Goal: Information Seeking & Learning: Learn about a topic

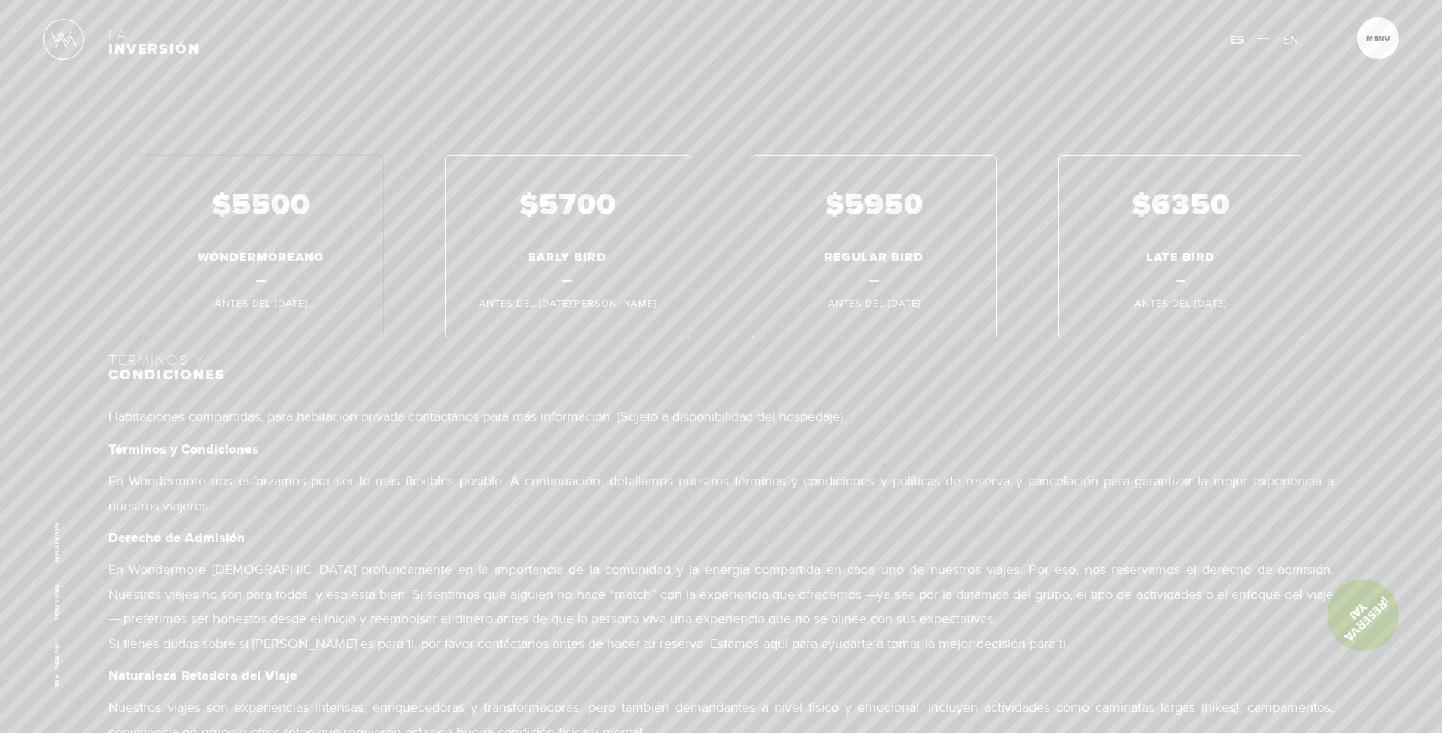
scroll to position [10348, 0]
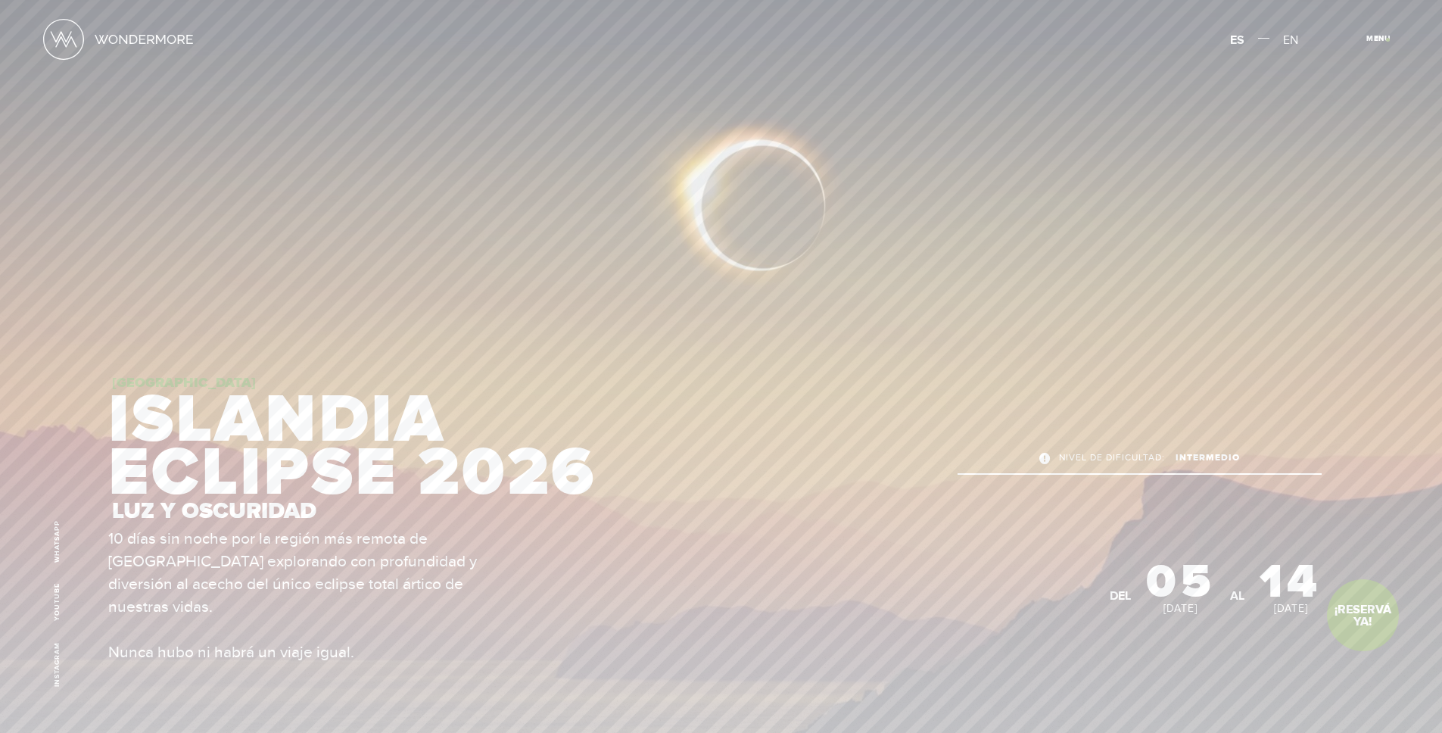
click at [1387, 39] on span "Cerrar" at bounding box center [1386, 43] width 51 height 16
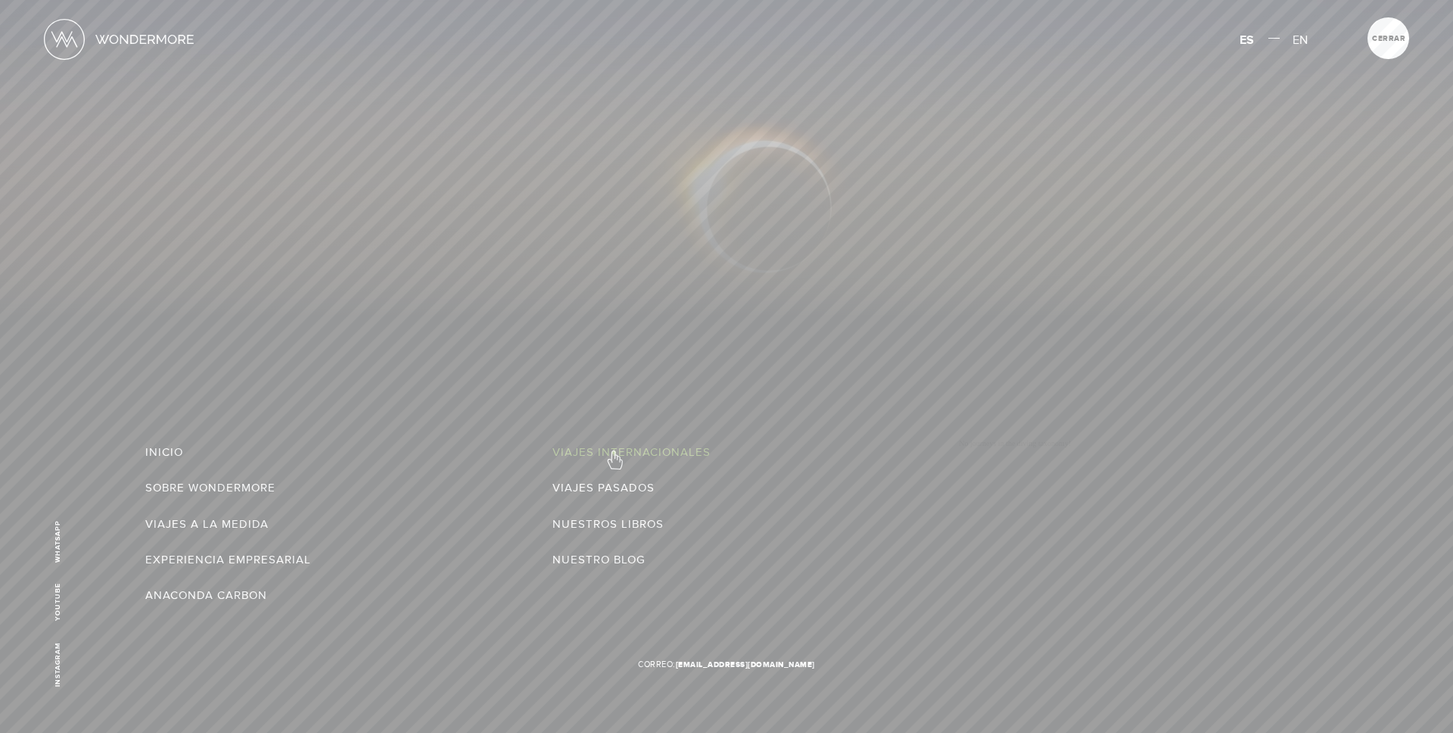
click at [614, 452] on link "Viajes Internacionales" at bounding box center [632, 452] width 158 height 24
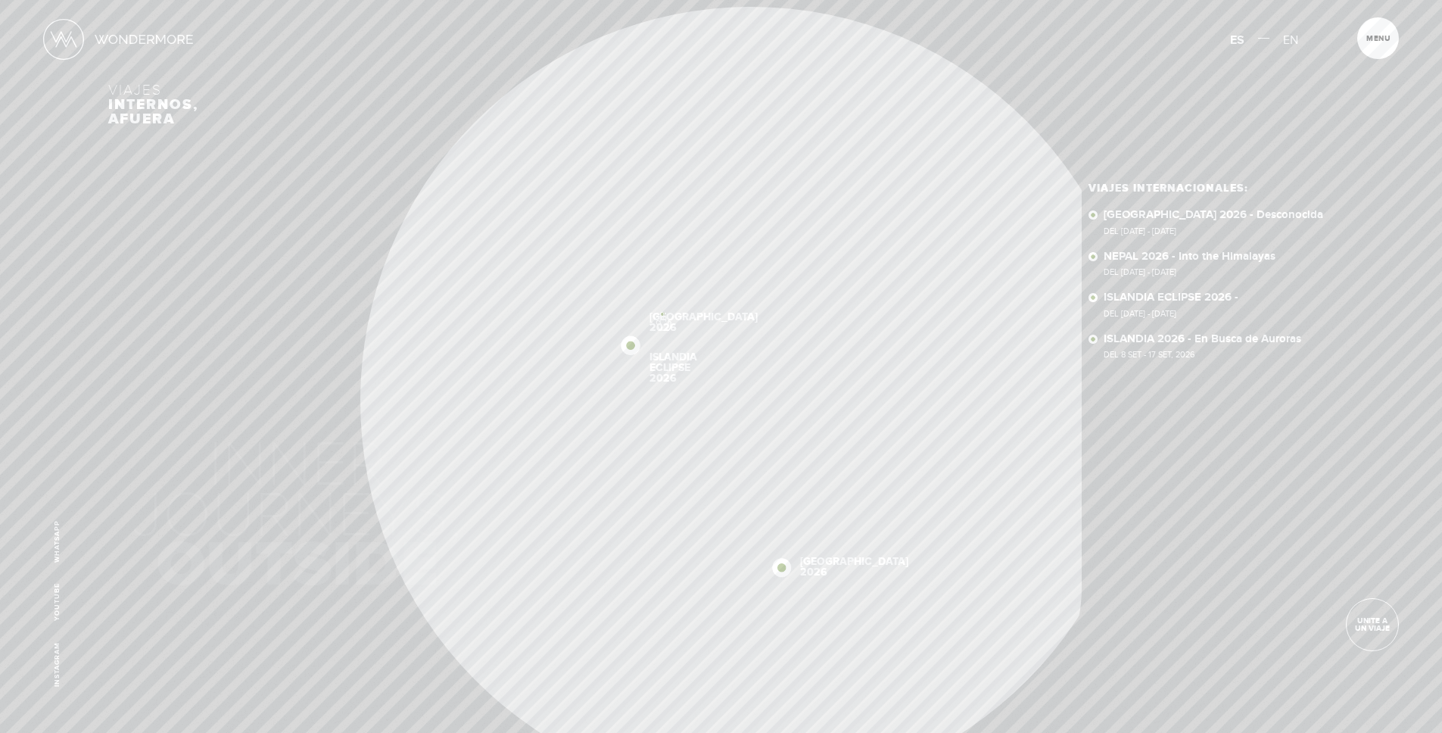
click at [662, 313] on link "[GEOGRAPHIC_DATA] 2026" at bounding box center [703, 322] width 108 height 21
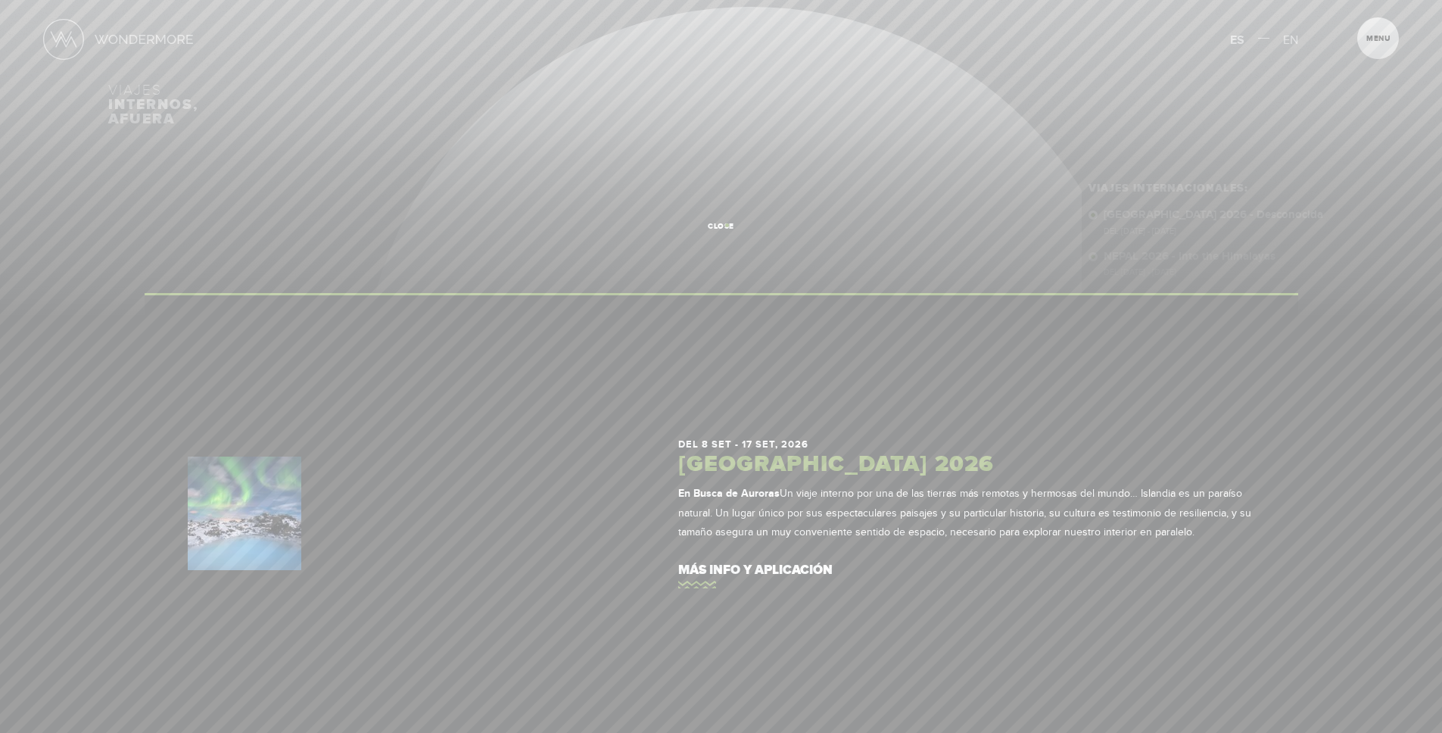
click at [727, 225] on span "close" at bounding box center [721, 227] width 42 height 8
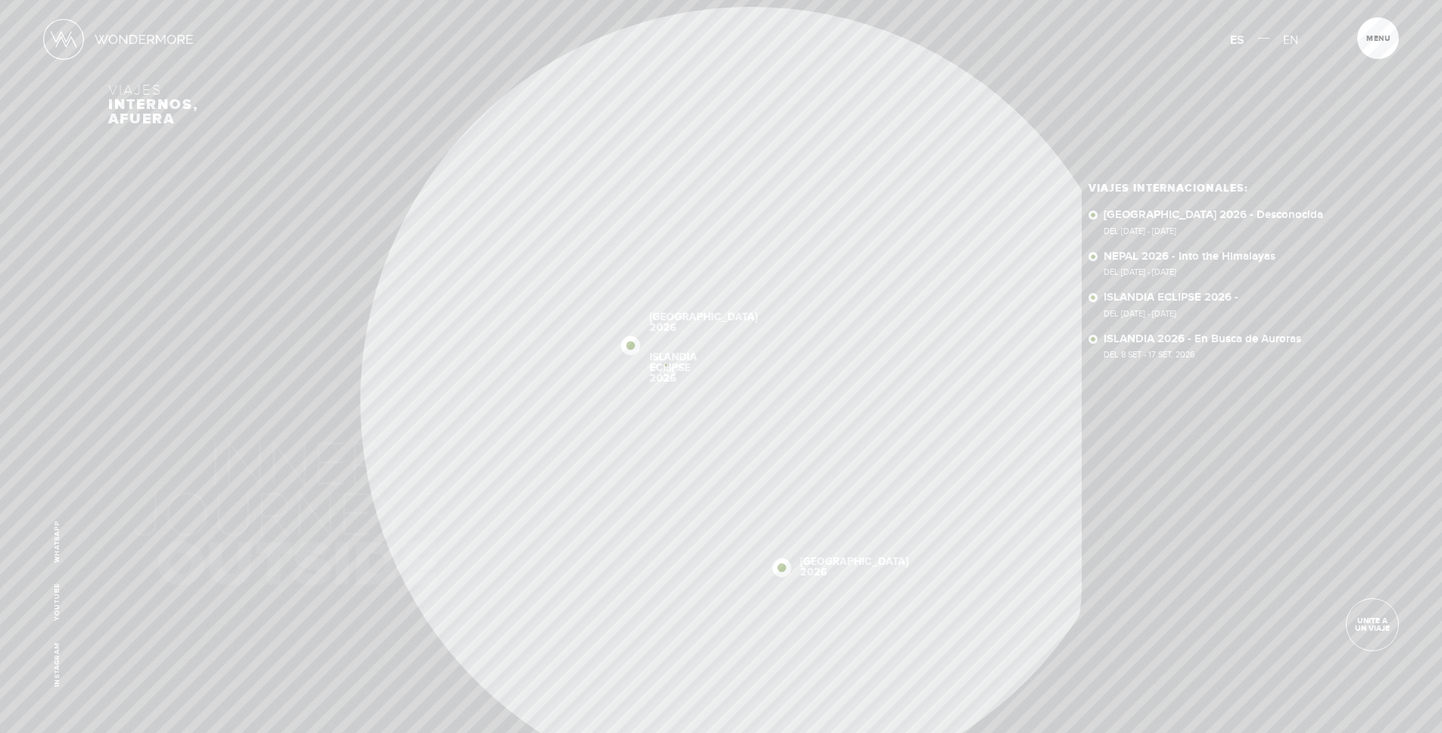
click at [666, 364] on link "ISLANDIA ECLIPSE 2026" at bounding box center [673, 368] width 48 height 32
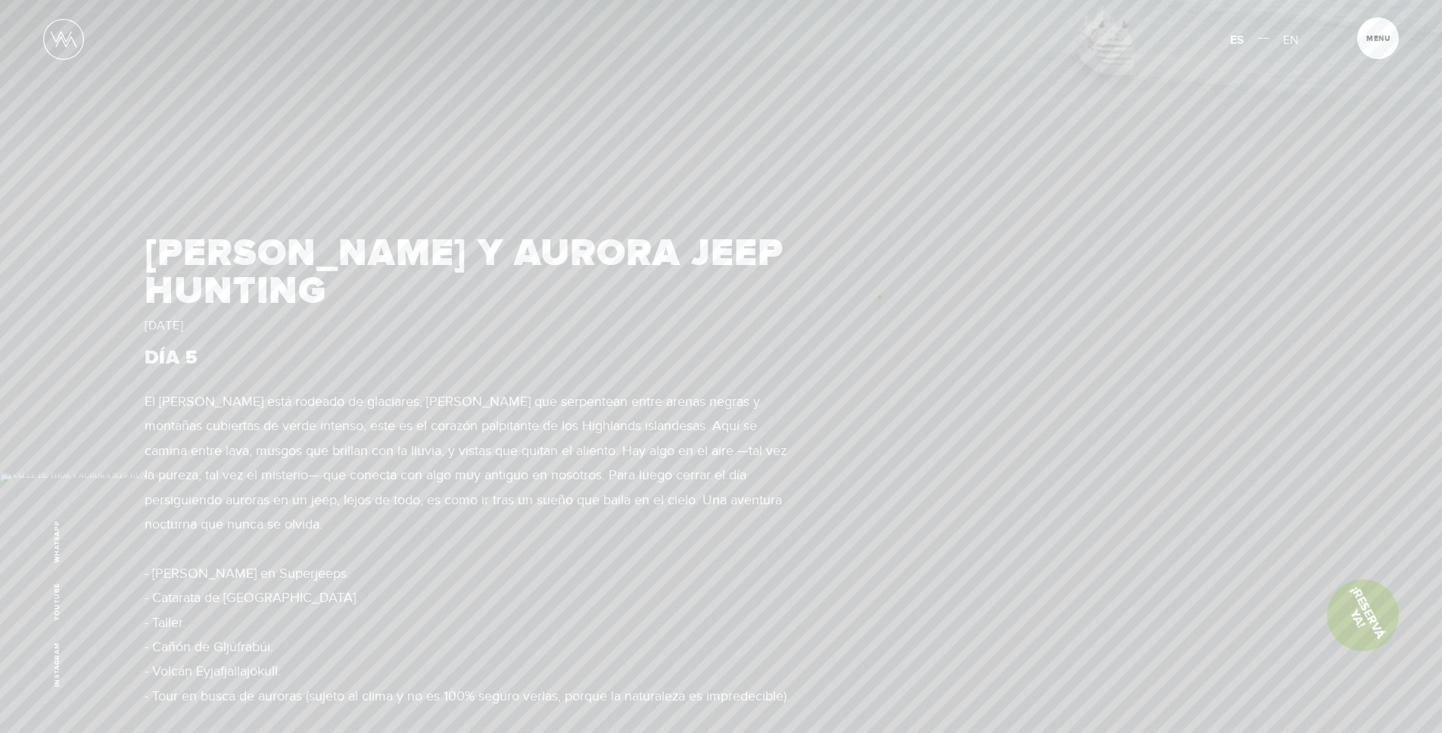
scroll to position [4666, 0]
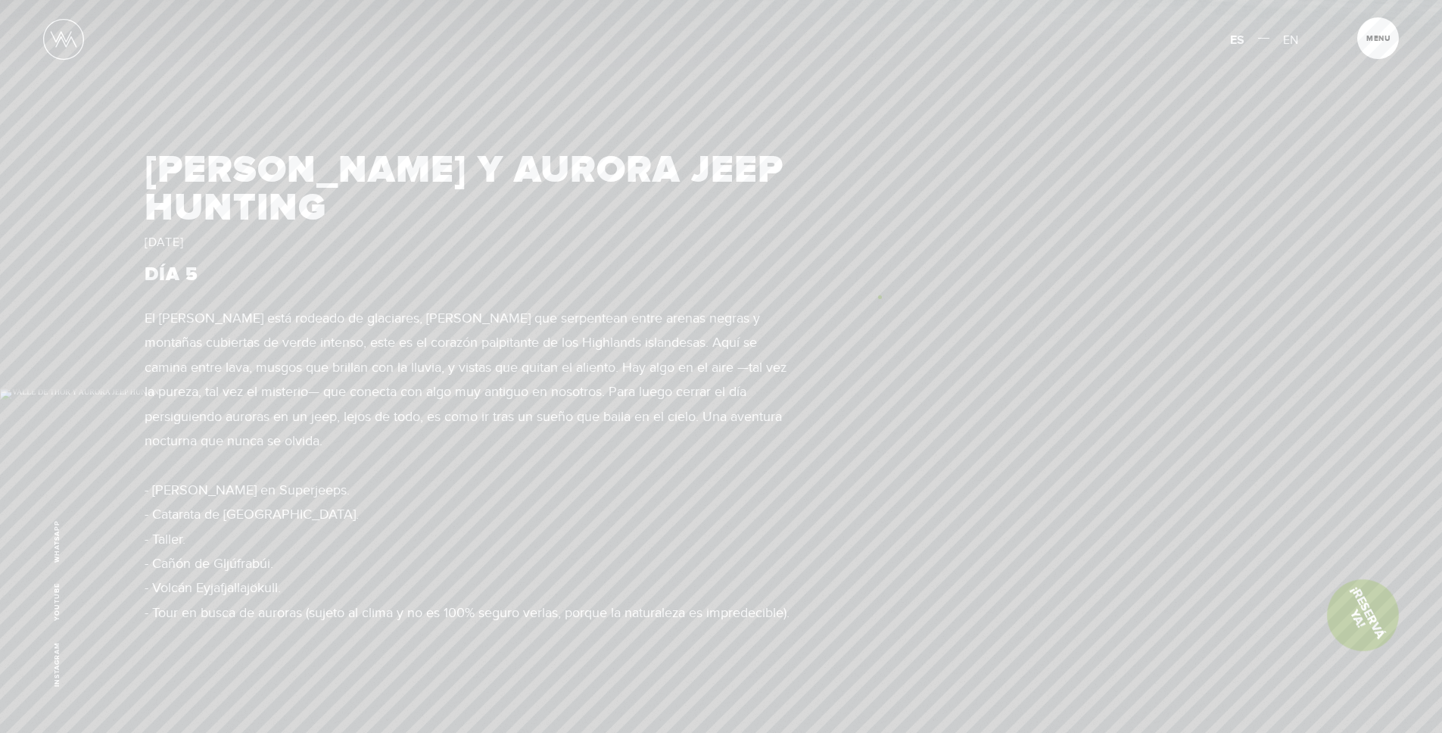
click at [880, 297] on div "VALLE DE THOR Y AURORA JEEP HUNTING SÁBADO 12 DE SEPTIEMBRE DÍA 5 El Valle de T…" at bounding box center [721, 394] width 1442 height 733
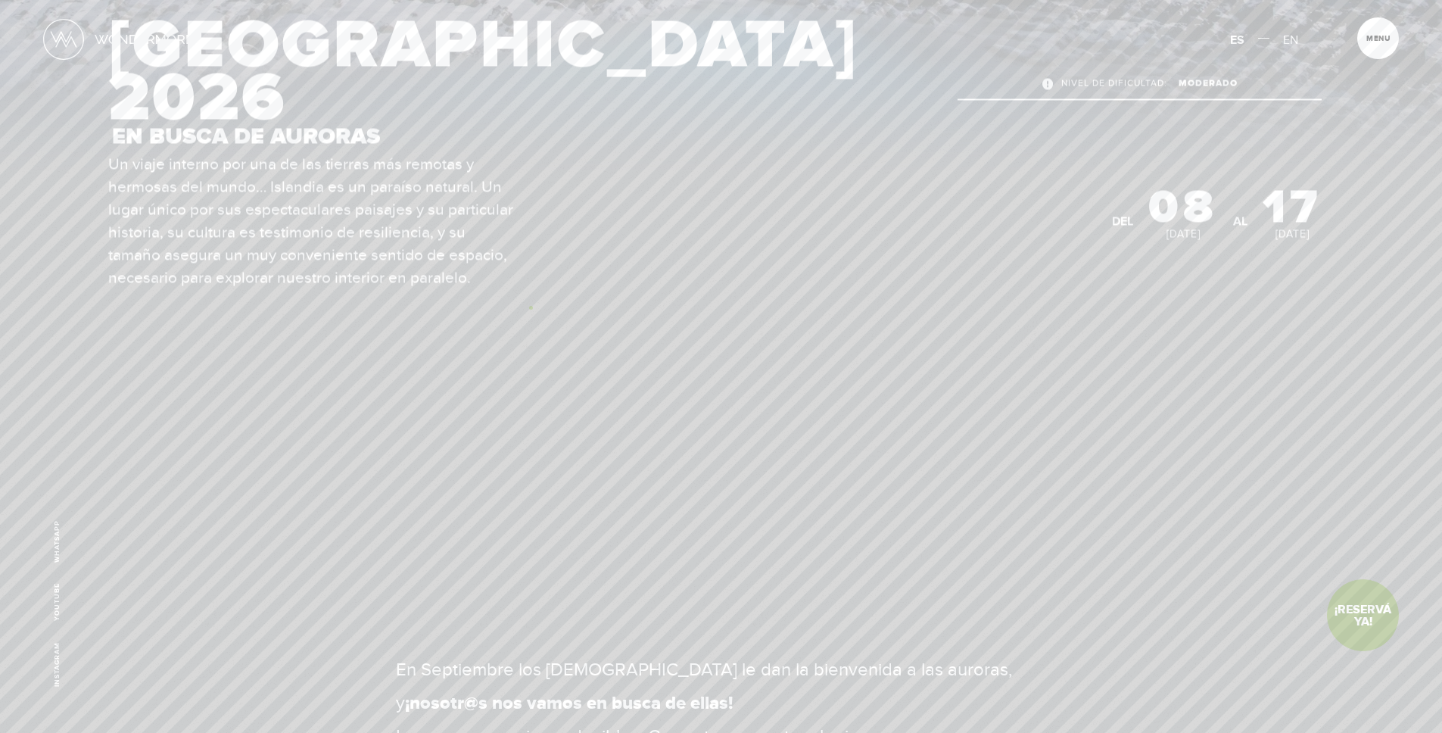
scroll to position [0, 0]
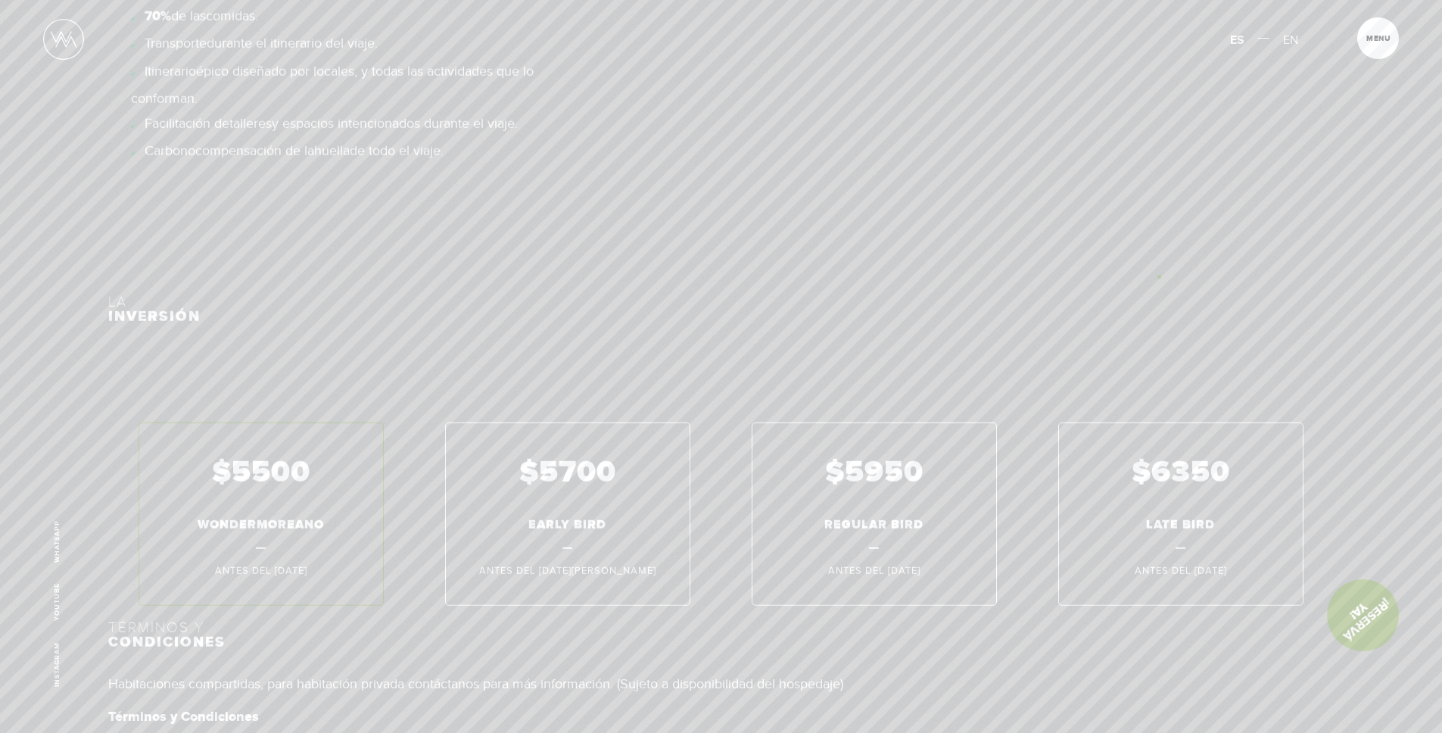
scroll to position [11506, 0]
